Goal: Information Seeking & Learning: Learn about a topic

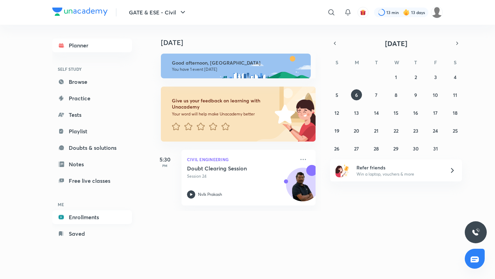
click at [90, 212] on link "Enrollments" at bounding box center [92, 217] width 80 height 14
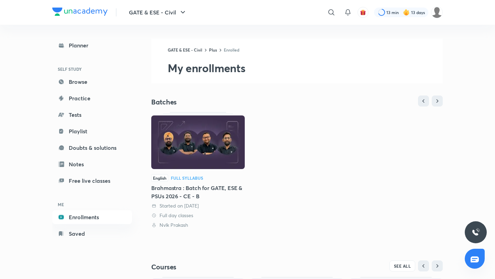
scroll to position [117, 0]
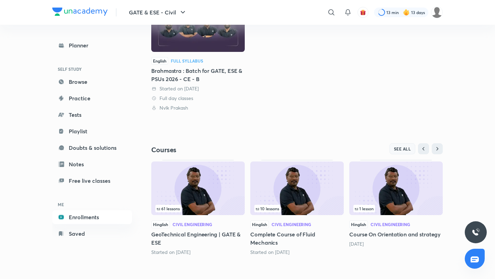
click at [401, 152] on button "SEE ALL" at bounding box center [402, 148] width 26 height 11
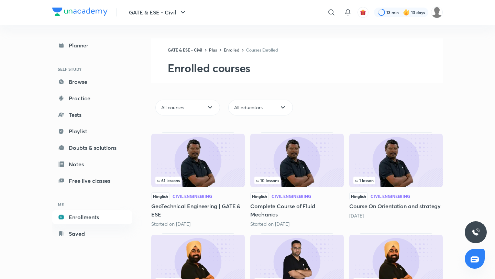
scroll to position [178, 0]
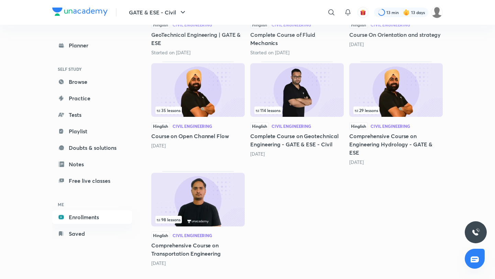
click at [220, 193] on img at bounding box center [197, 200] width 93 height 54
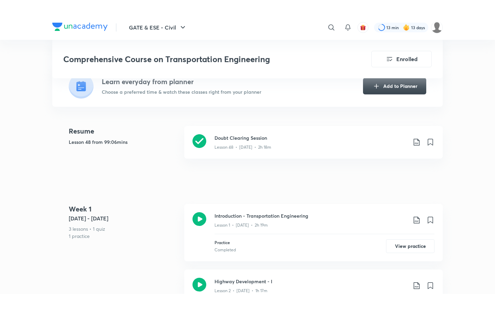
scroll to position [170, 0]
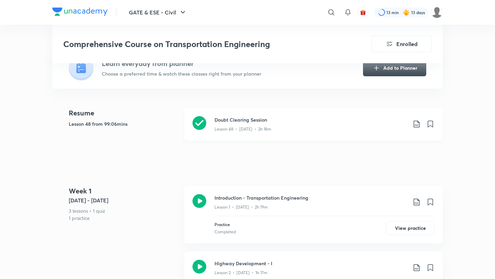
click at [261, 126] on p "Lesson 48 • Aug 22 • 2h 18m" at bounding box center [242, 129] width 57 height 6
